Goal: Find specific page/section: Find specific page/section

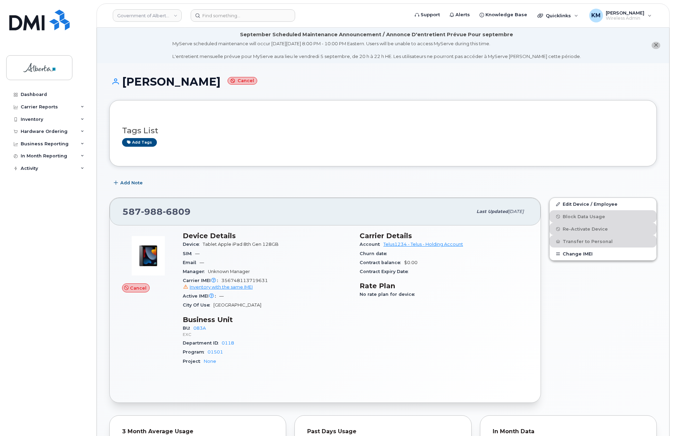
scroll to position [452, 0]
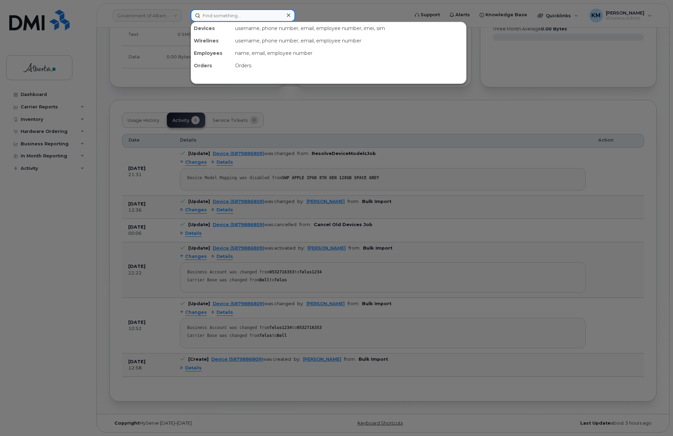
click at [230, 18] on input at bounding box center [243, 15] width 105 height 12
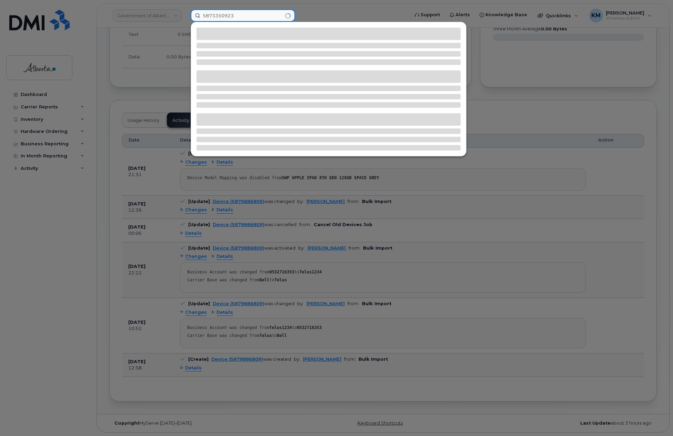
type input "5873350923"
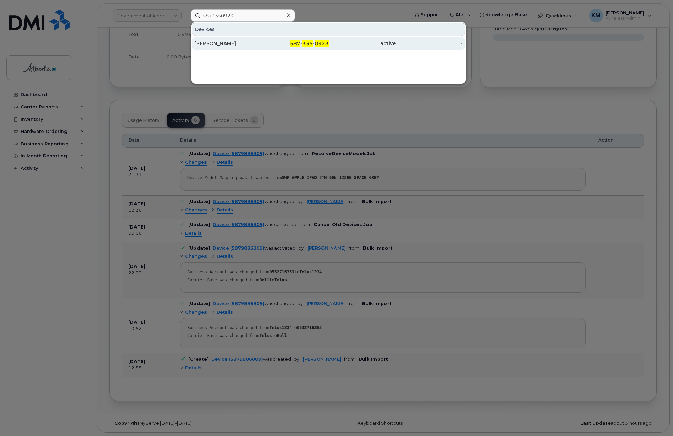
click at [232, 38] on div "[PERSON_NAME]" at bounding box center [228, 43] width 67 height 12
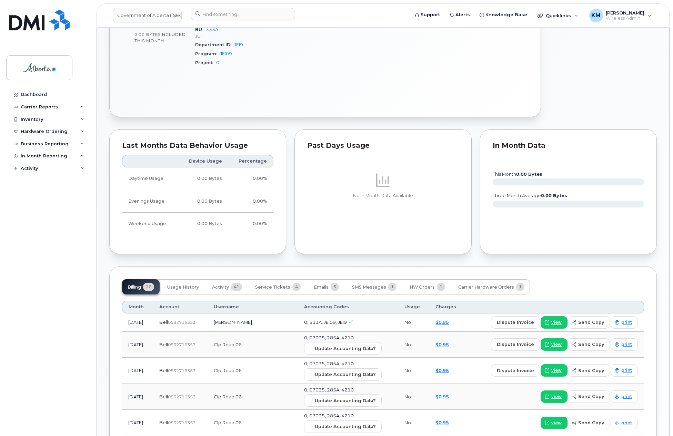
scroll to position [448, 0]
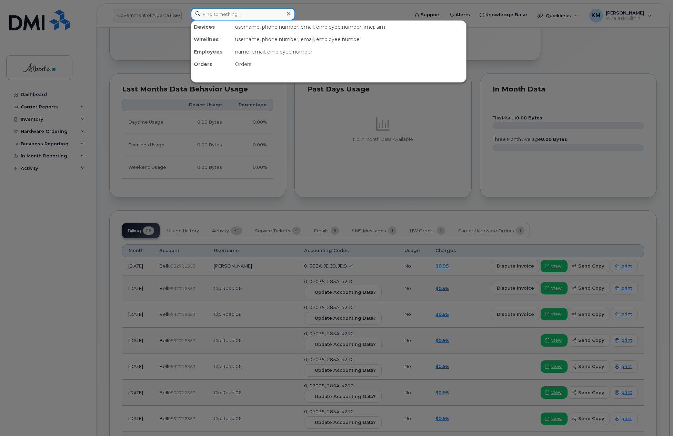
click at [216, 19] on input at bounding box center [243, 14] width 105 height 12
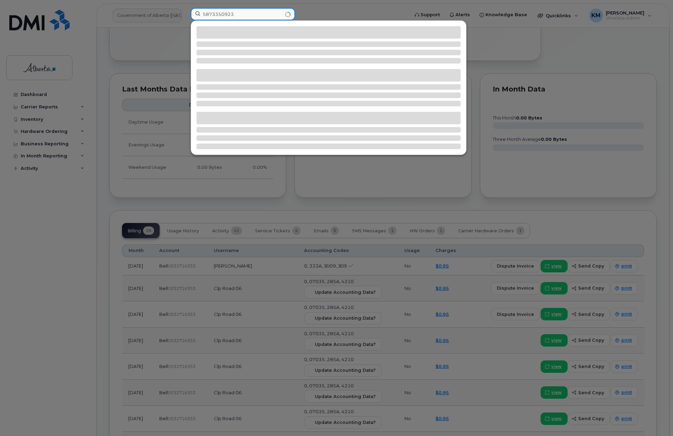
type input "5873350923"
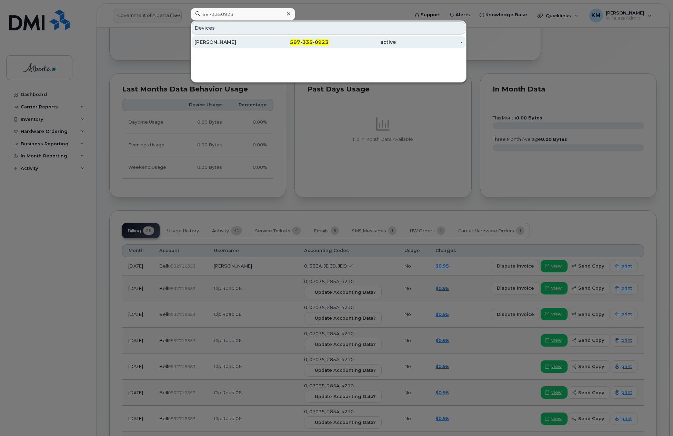
click at [226, 41] on div "[PERSON_NAME]" at bounding box center [228, 42] width 67 height 7
